Goal: Task Accomplishment & Management: Manage account settings

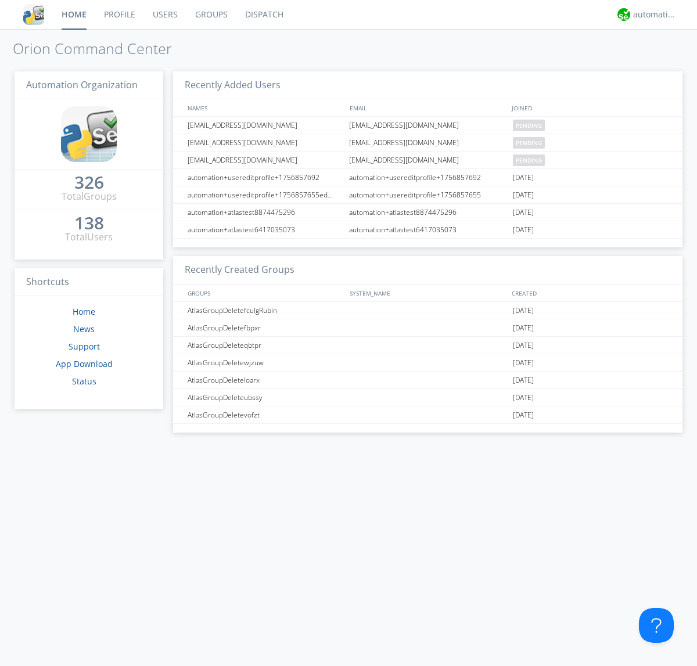
click at [164, 15] on link "Users" at bounding box center [165, 14] width 42 height 29
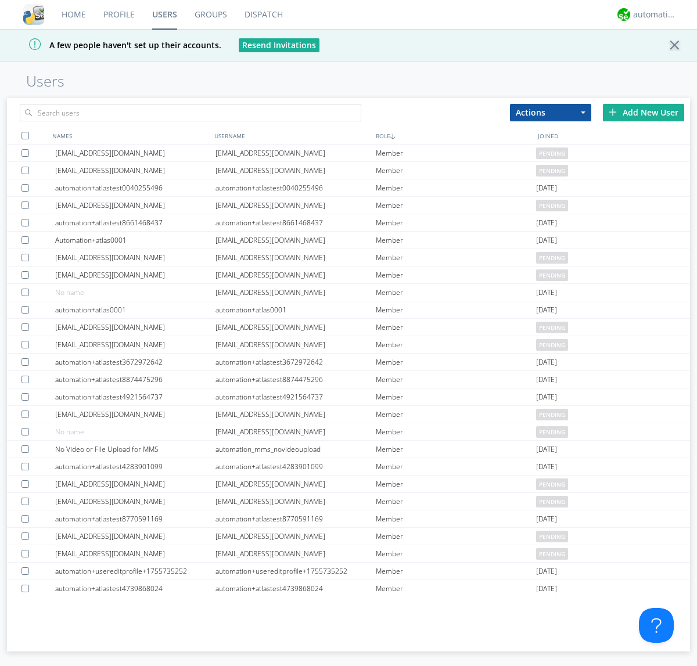
click at [643, 112] on div "Add New User" at bounding box center [642, 112] width 81 height 17
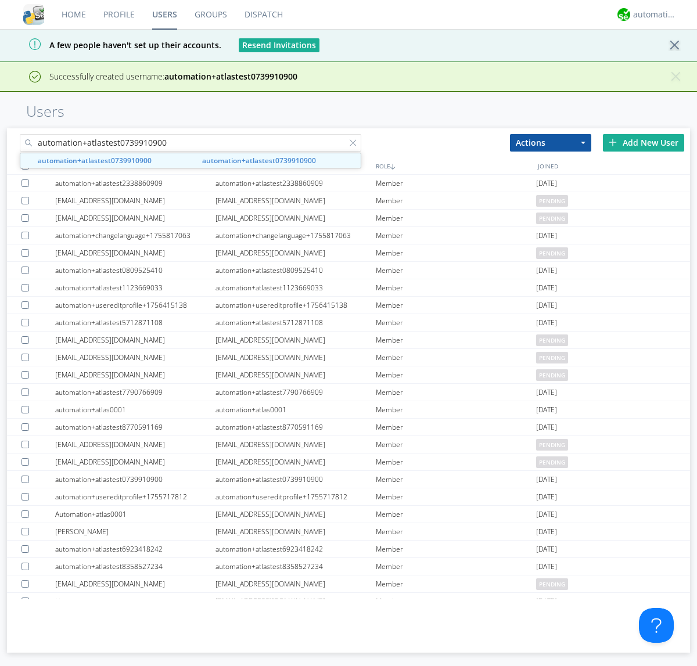
type input "automation+atlastest0739910900"
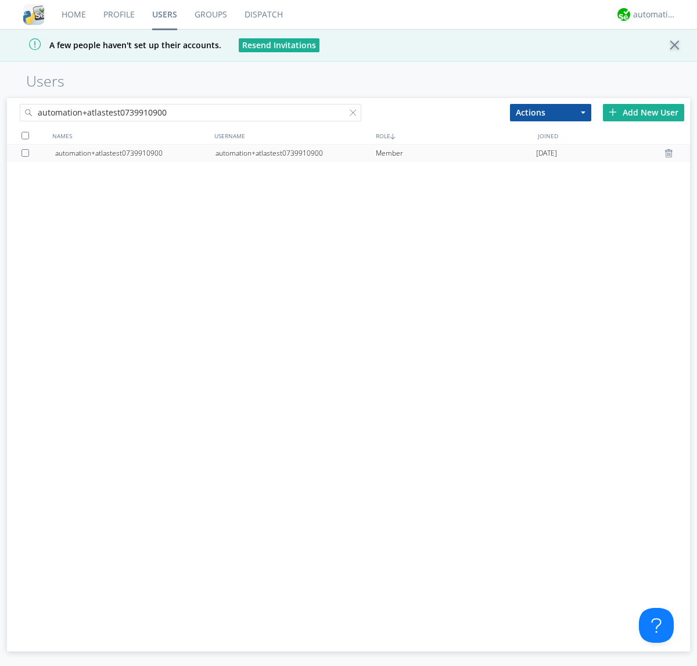
click at [27, 153] on div at bounding box center [27, 153] width 12 height 8
click at [550, 112] on button "Actions" at bounding box center [550, 112] width 81 height 17
click at [0, 0] on link "Edit Settings" at bounding box center [0, 0] width 0 height 0
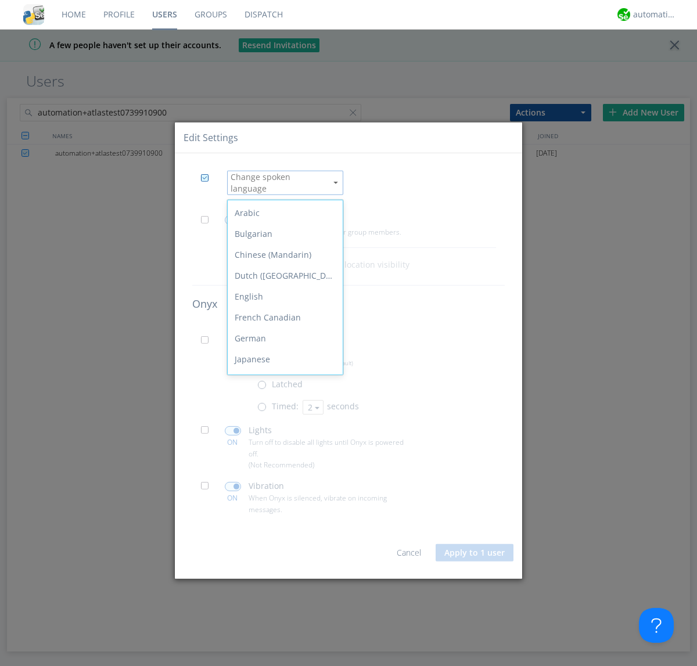
click at [282, 495] on div "Spanish" at bounding box center [285, 505] width 115 height 21
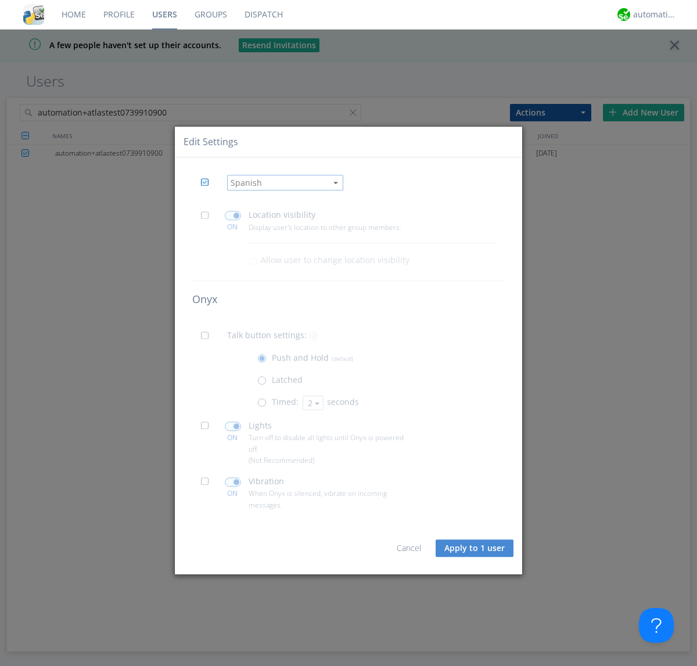
click at [475, 548] on button "Apply to 1 user" at bounding box center [474, 547] width 78 height 17
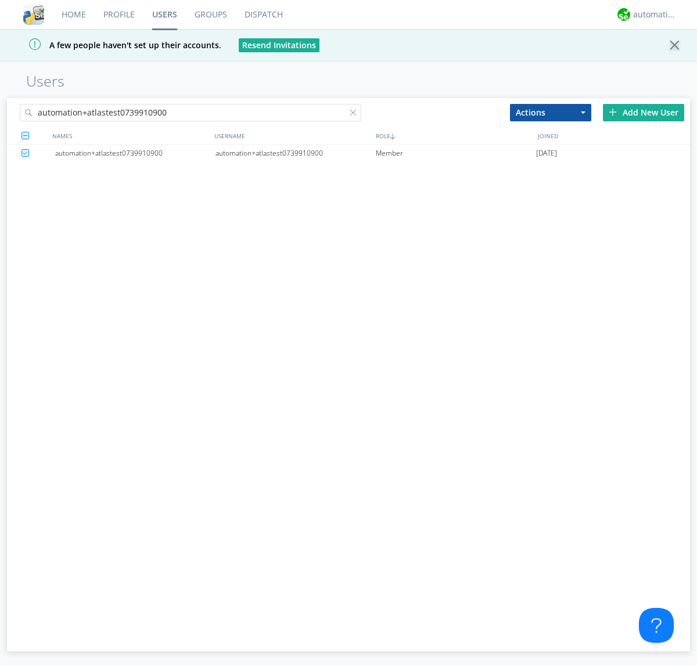
click at [355, 114] on div at bounding box center [355, 115] width 12 height 12
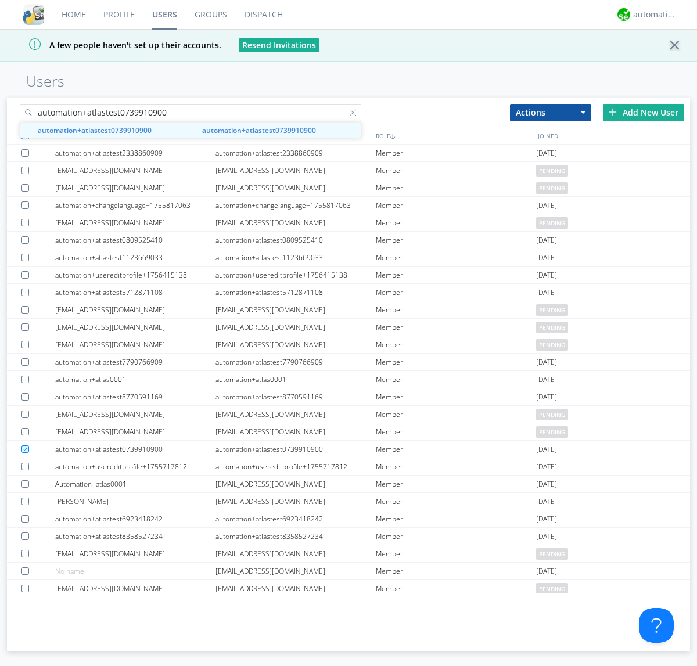
type input "automation+atlastest0739910900"
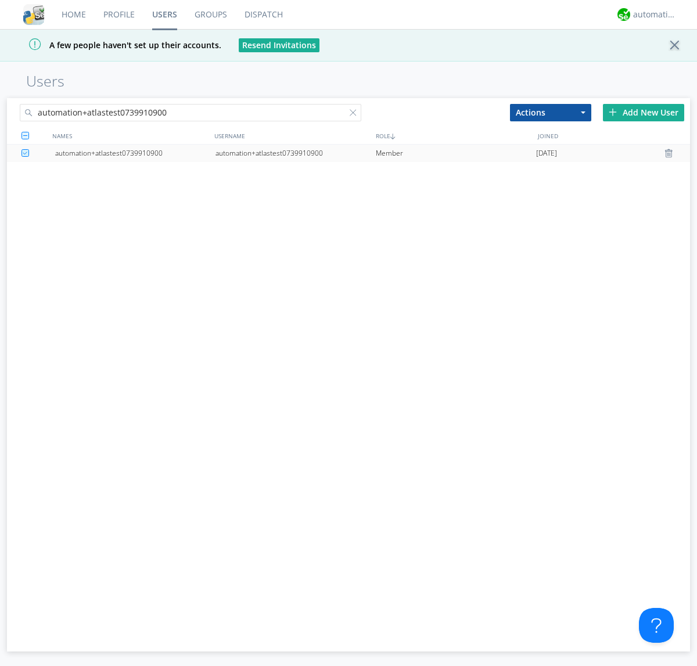
click at [295, 153] on div "automation+atlastest0739910900" at bounding box center [295, 153] width 160 height 17
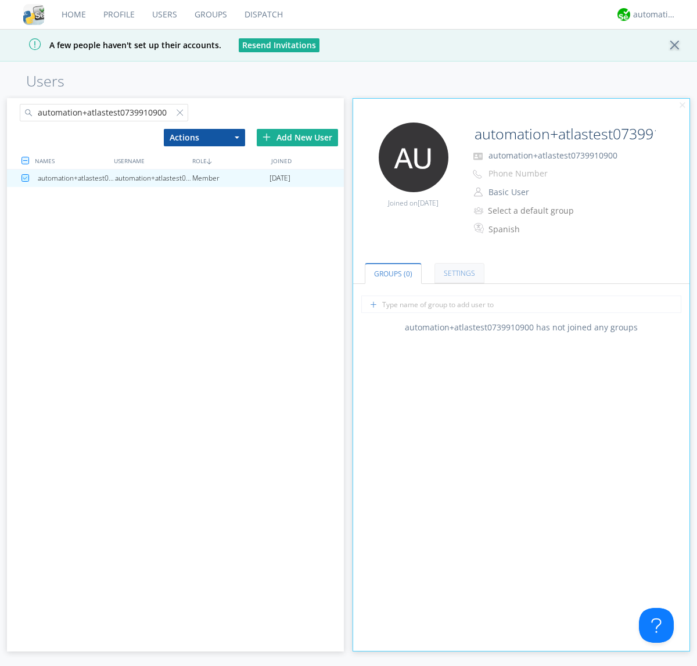
click at [457, 273] on link "Settings" at bounding box center [459, 273] width 50 height 20
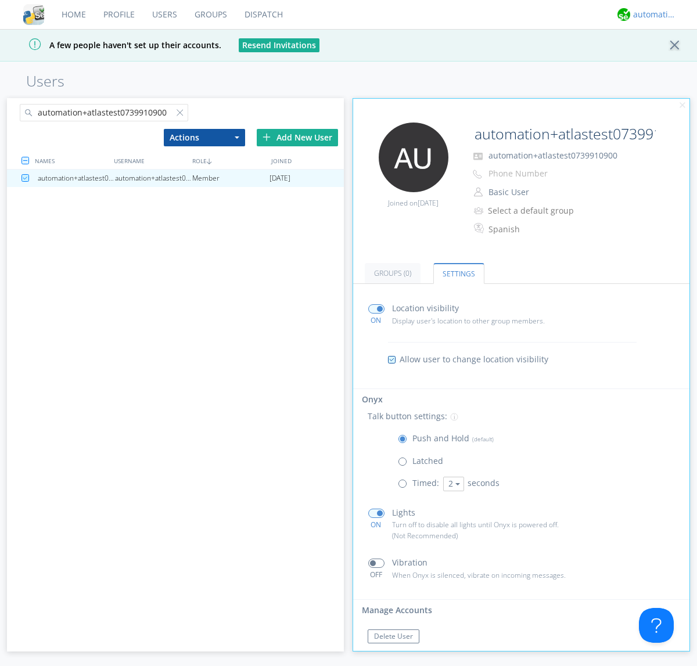
click at [651, 15] on div "automation+atlas" at bounding box center [655, 15] width 44 height 12
